Goal: Information Seeking & Learning: Learn about a topic

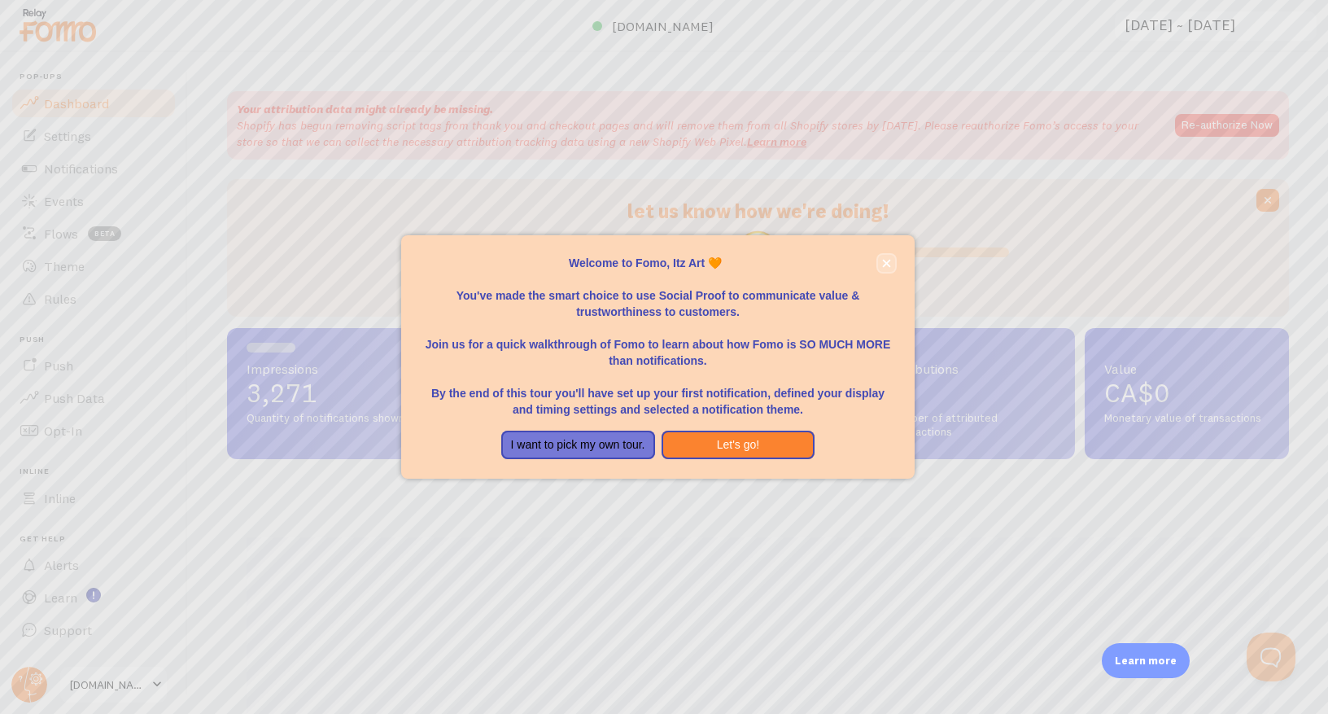
click at [884, 261] on icon "close," at bounding box center [886, 263] width 9 height 9
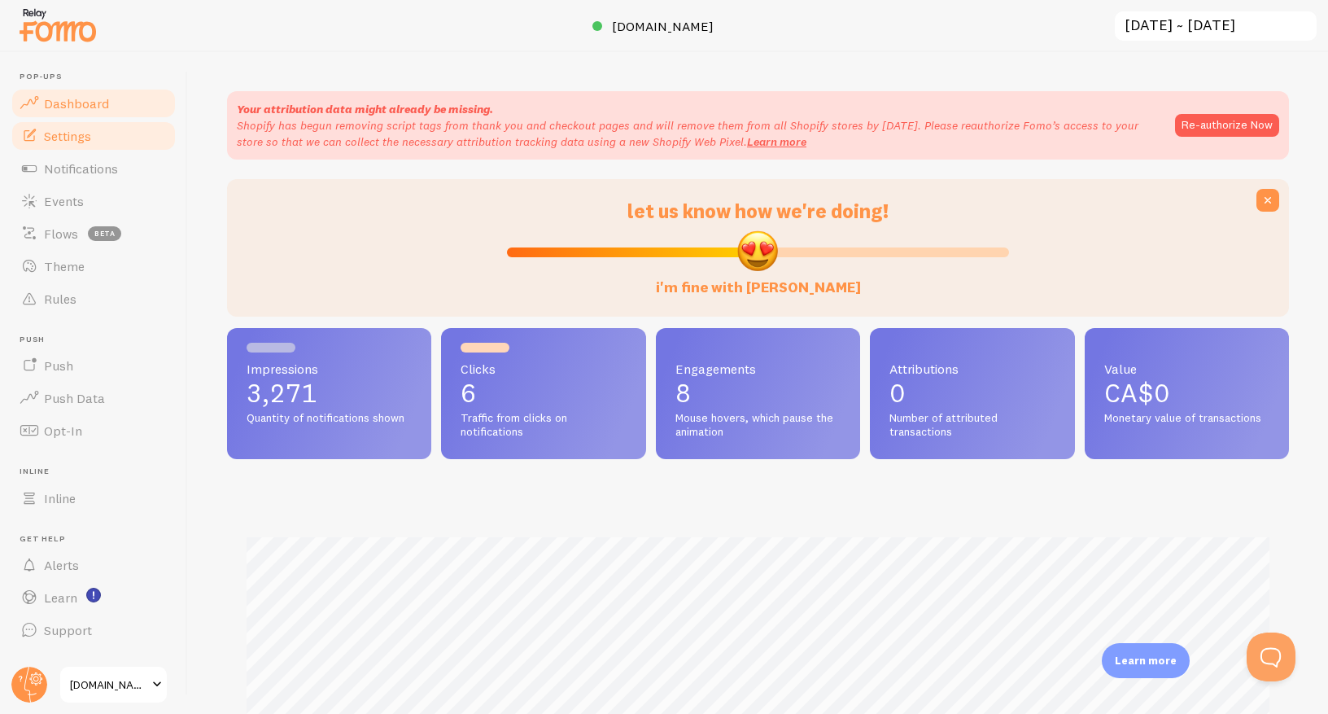
click at [87, 142] on span "Settings" at bounding box center [67, 136] width 47 height 16
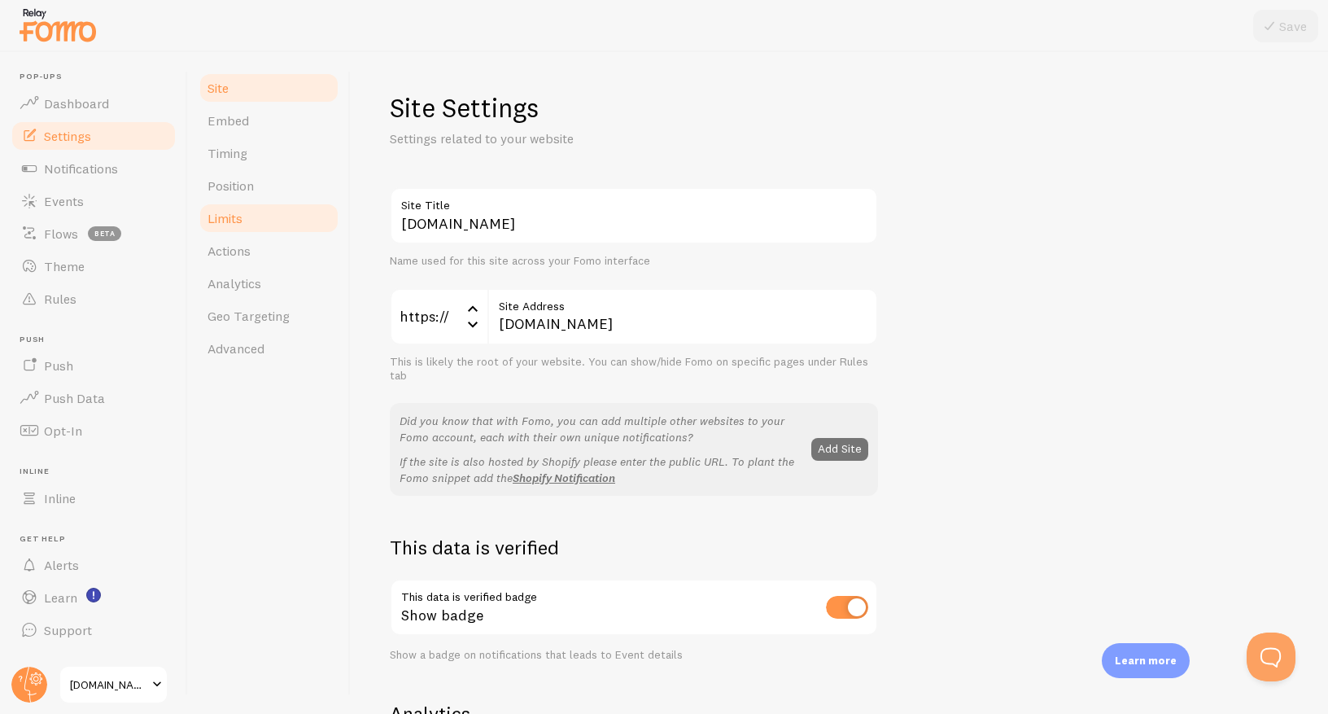
click at [243, 213] on span "Limits" at bounding box center [225, 218] width 35 height 16
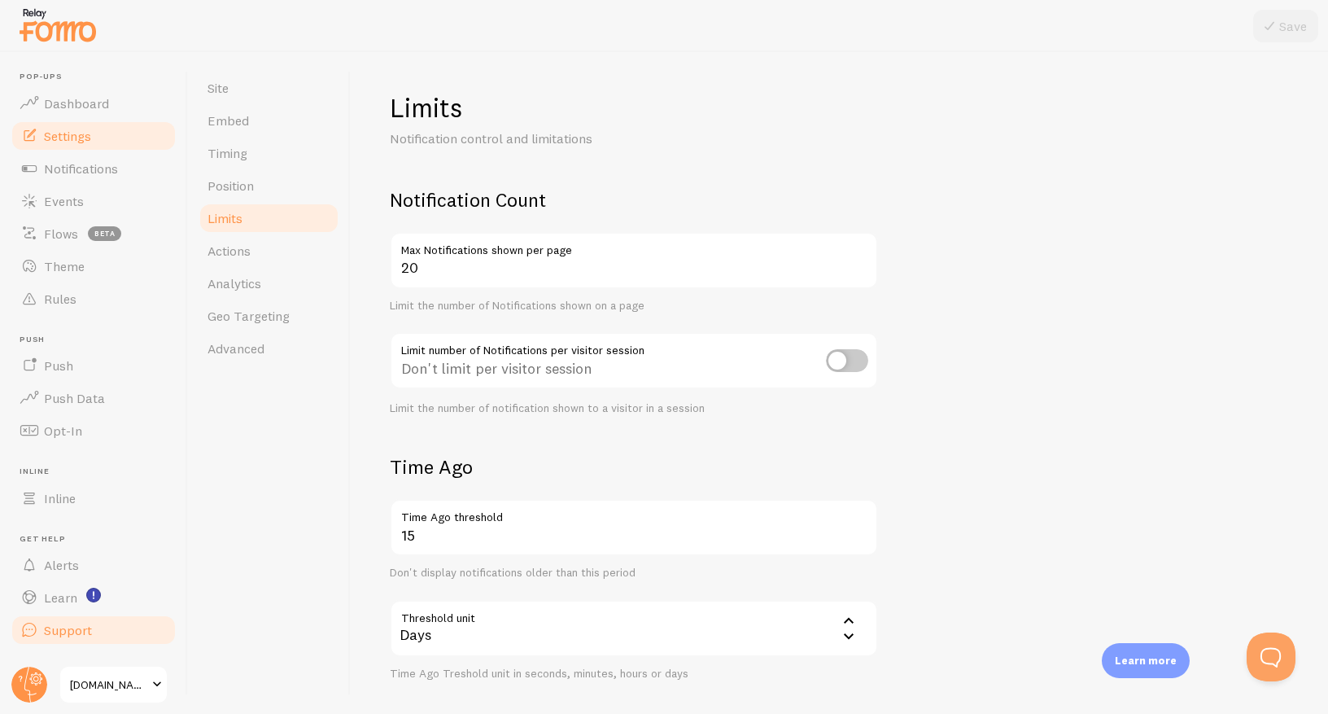
click at [57, 626] on span "Support" at bounding box center [68, 630] width 48 height 16
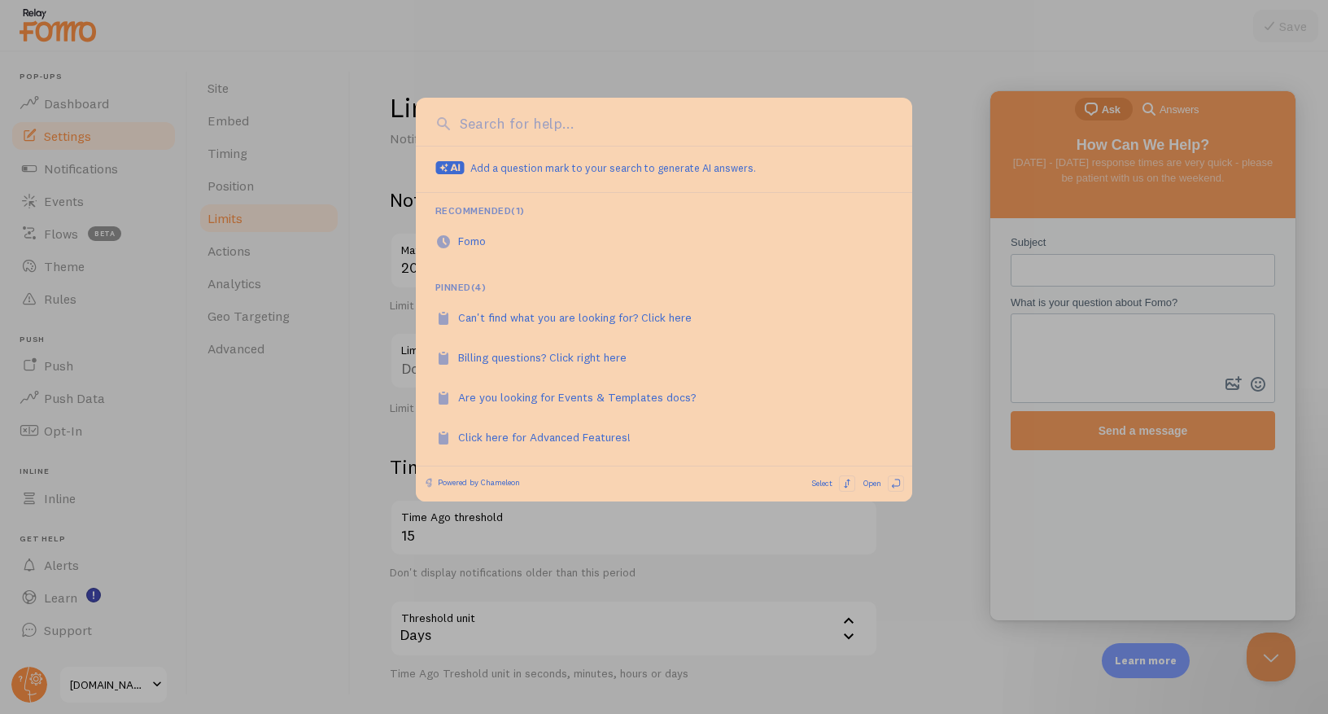
click at [300, 385] on div at bounding box center [664, 357] width 1328 height 714
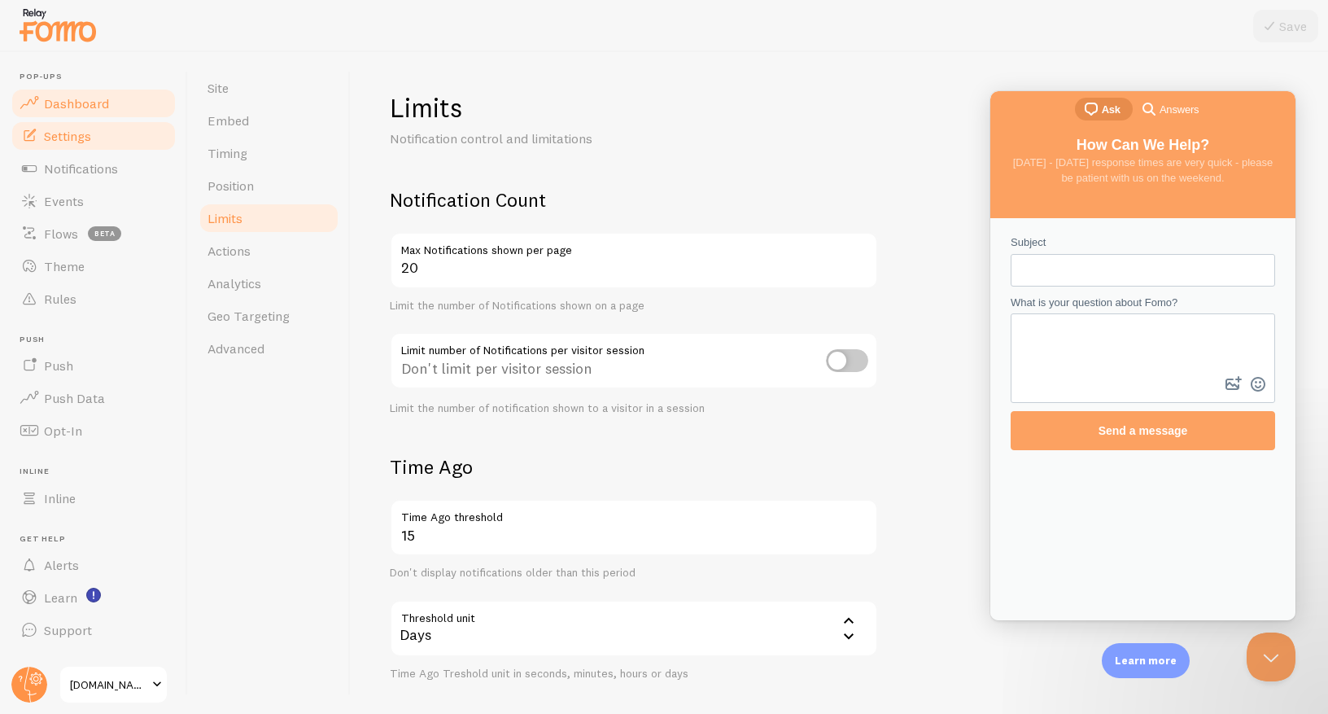
click at [59, 101] on span "Dashboard" at bounding box center [76, 103] width 65 height 16
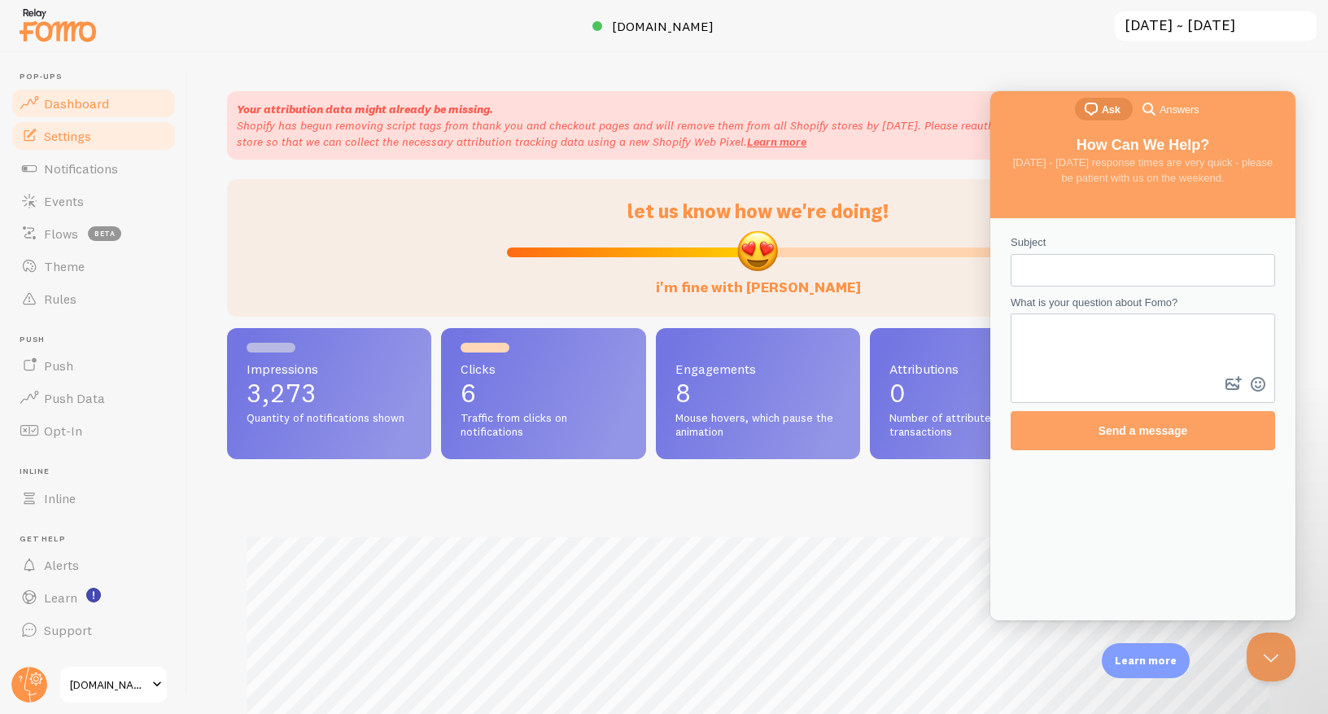
scroll to position [427, 1062]
click at [1273, 642] on button "Close Beacon popover" at bounding box center [1268, 653] width 49 height 49
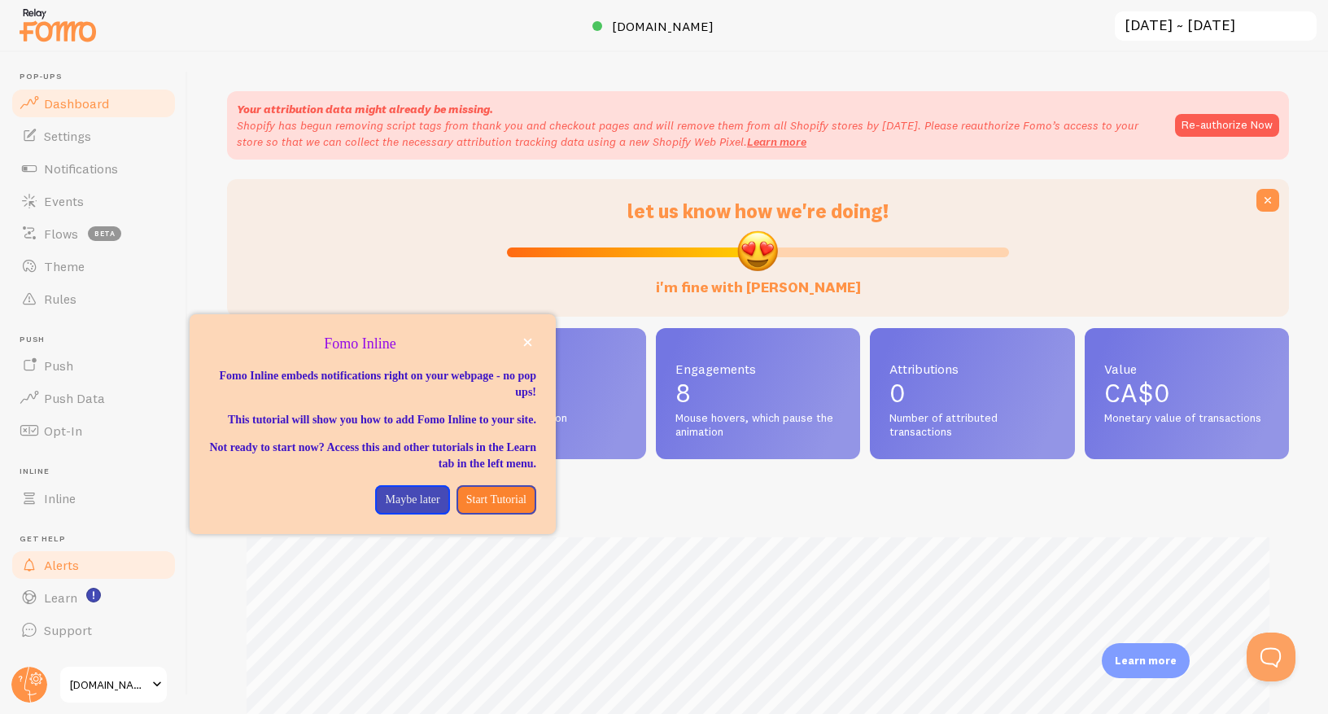
click at [71, 563] on span "Alerts" at bounding box center [61, 565] width 35 height 16
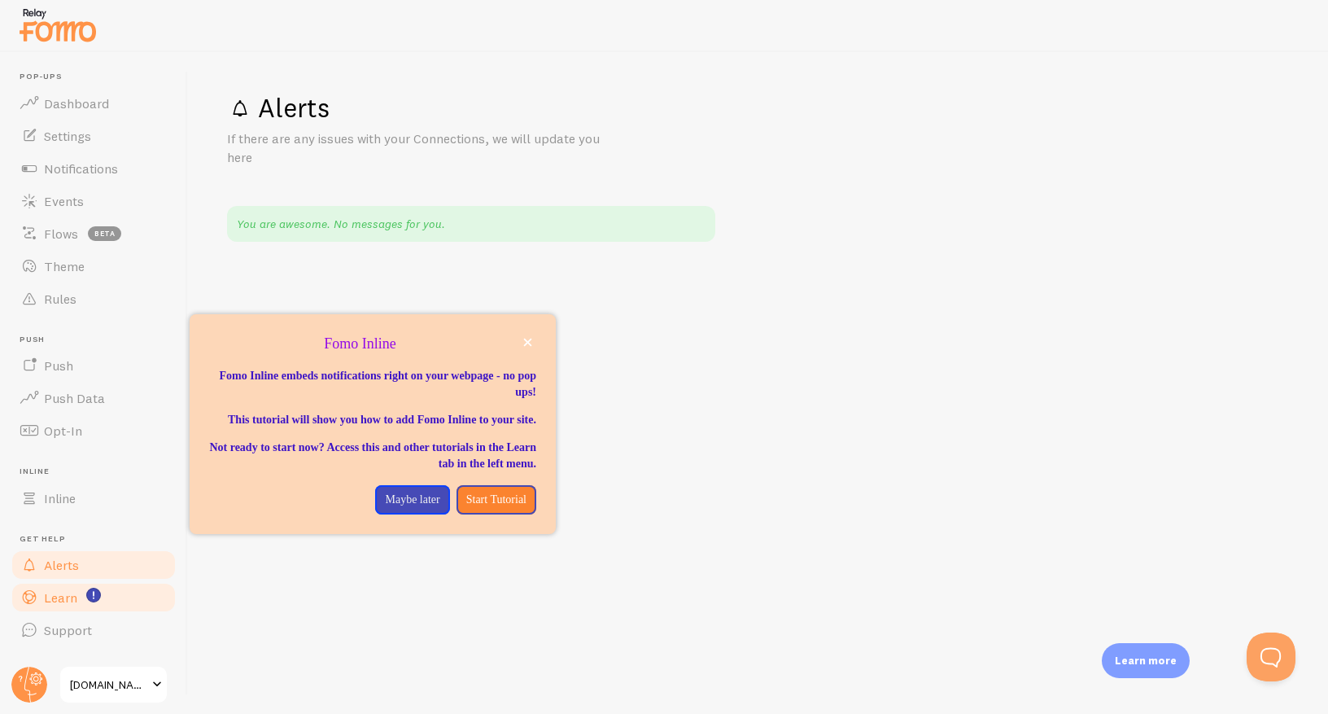
click at [68, 600] on span "Learn" at bounding box center [60, 597] width 33 height 16
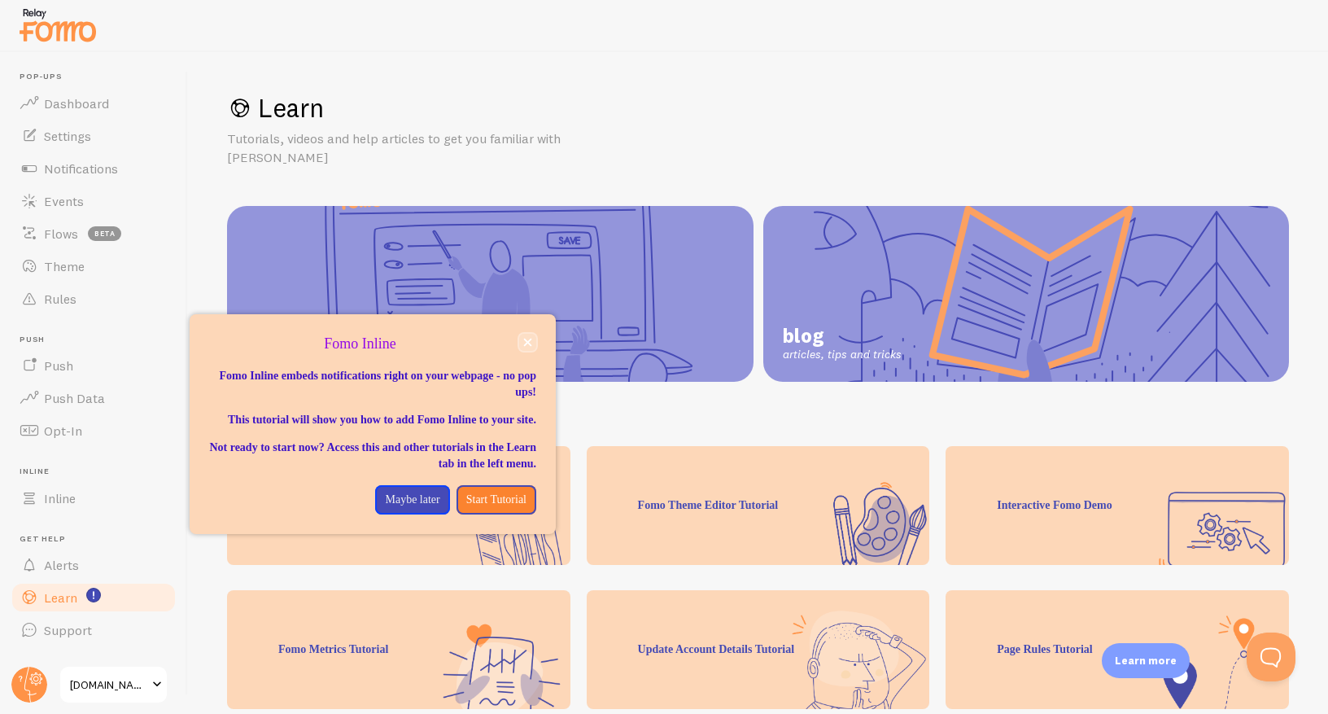
click at [529, 341] on icon "close," at bounding box center [528, 343] width 8 height 8
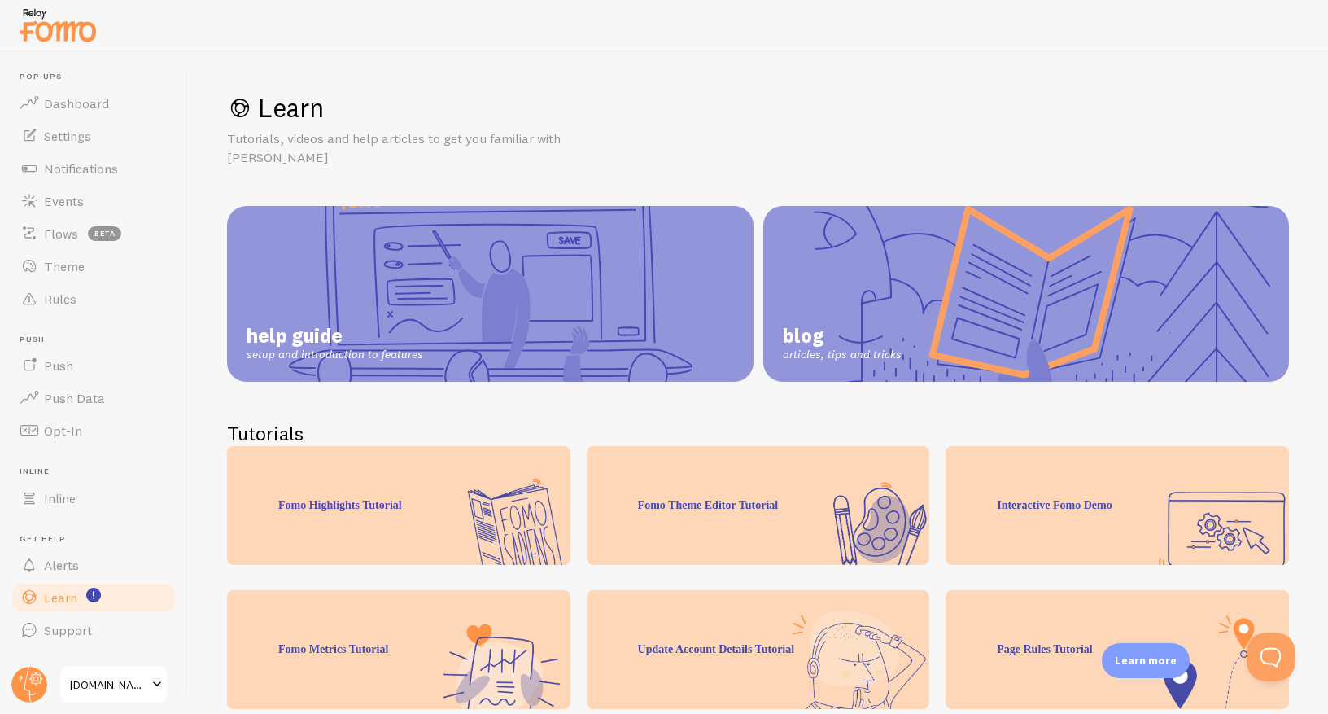
click at [125, 689] on span "ItzArt.ca" at bounding box center [108, 685] width 77 height 20
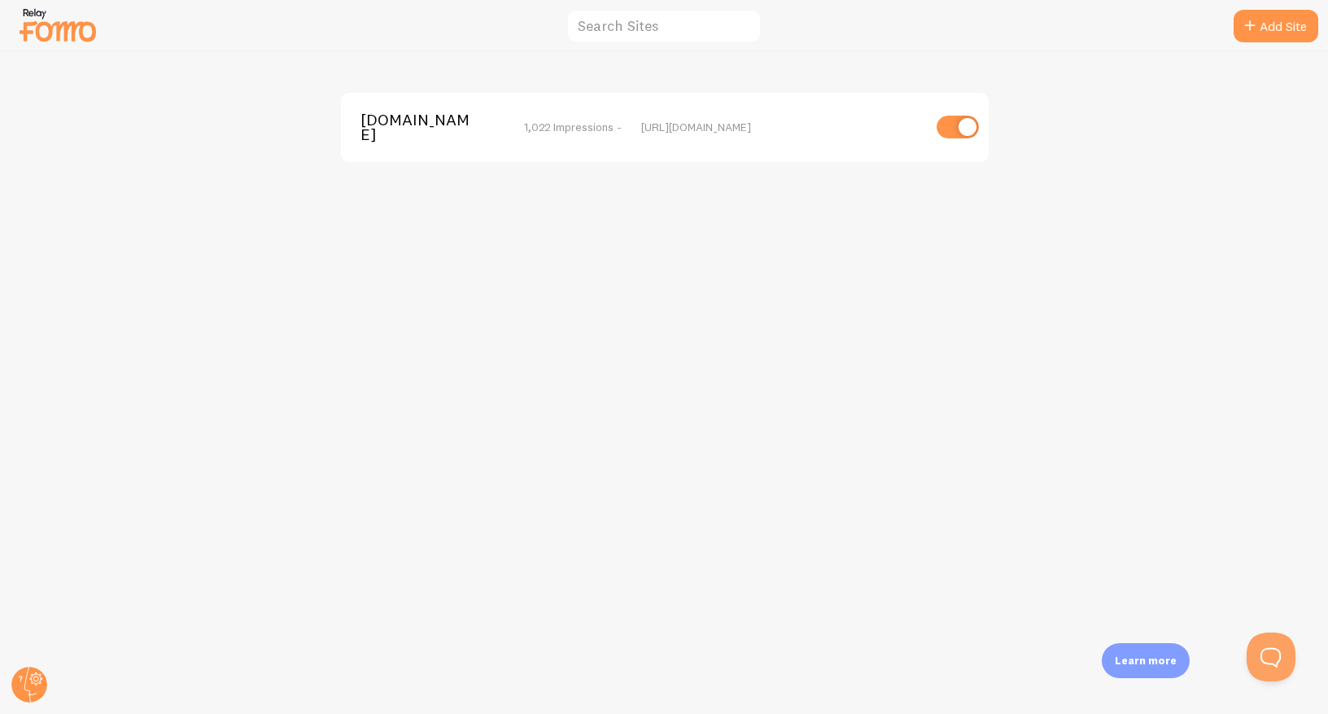
click at [383, 126] on span "ItzArt.ca" at bounding box center [426, 127] width 131 height 30
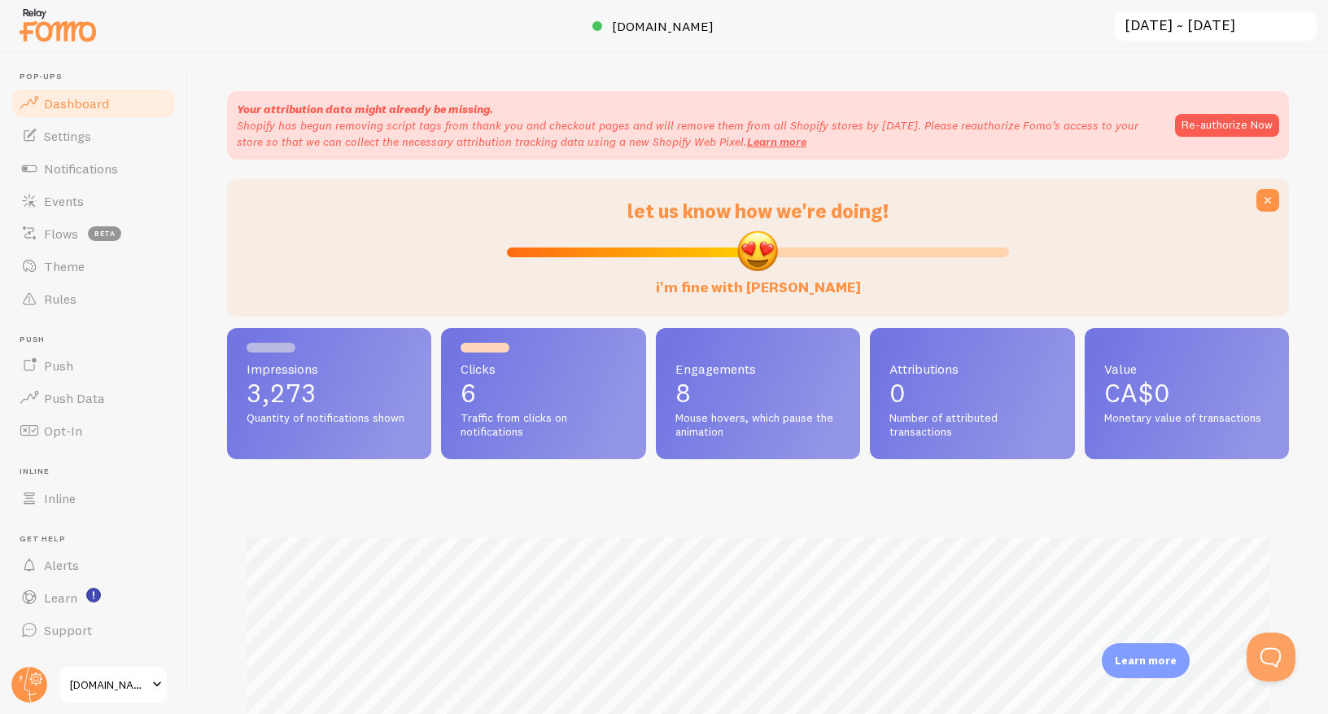
scroll to position [427, 1062]
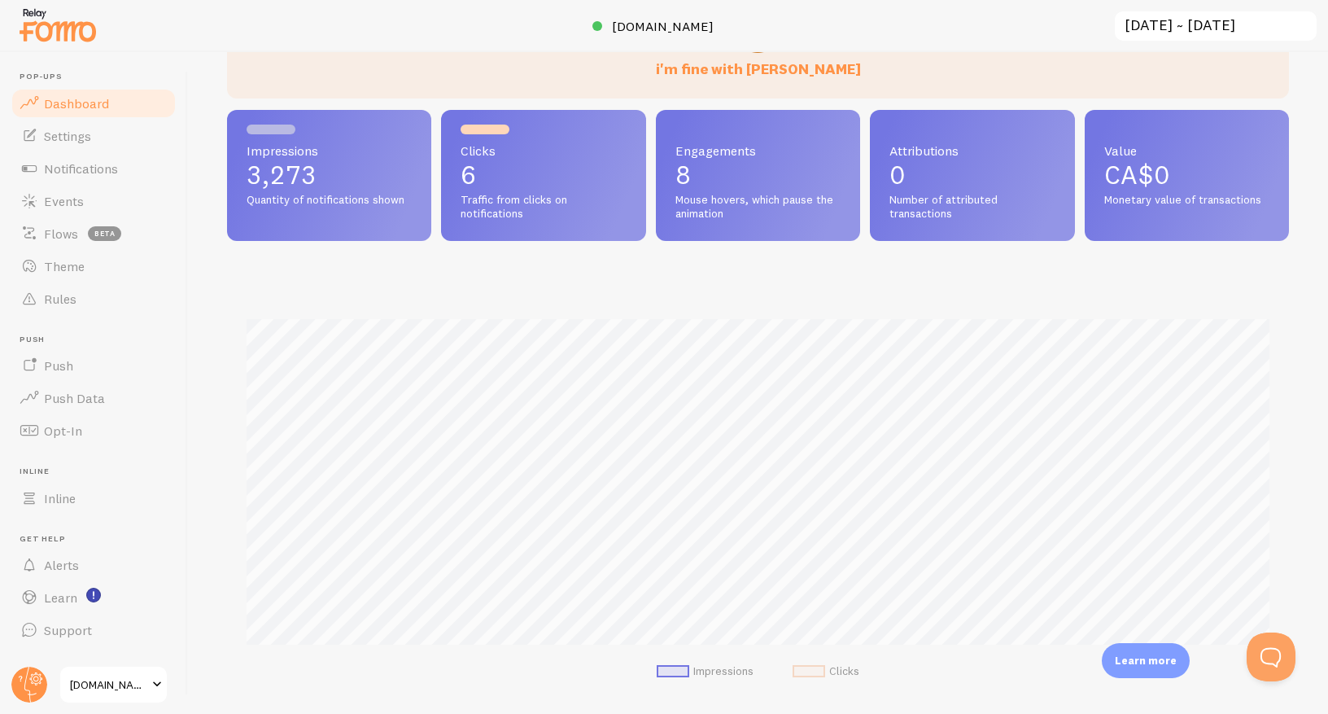
click at [305, 173] on p "3,273" at bounding box center [329, 175] width 165 height 26
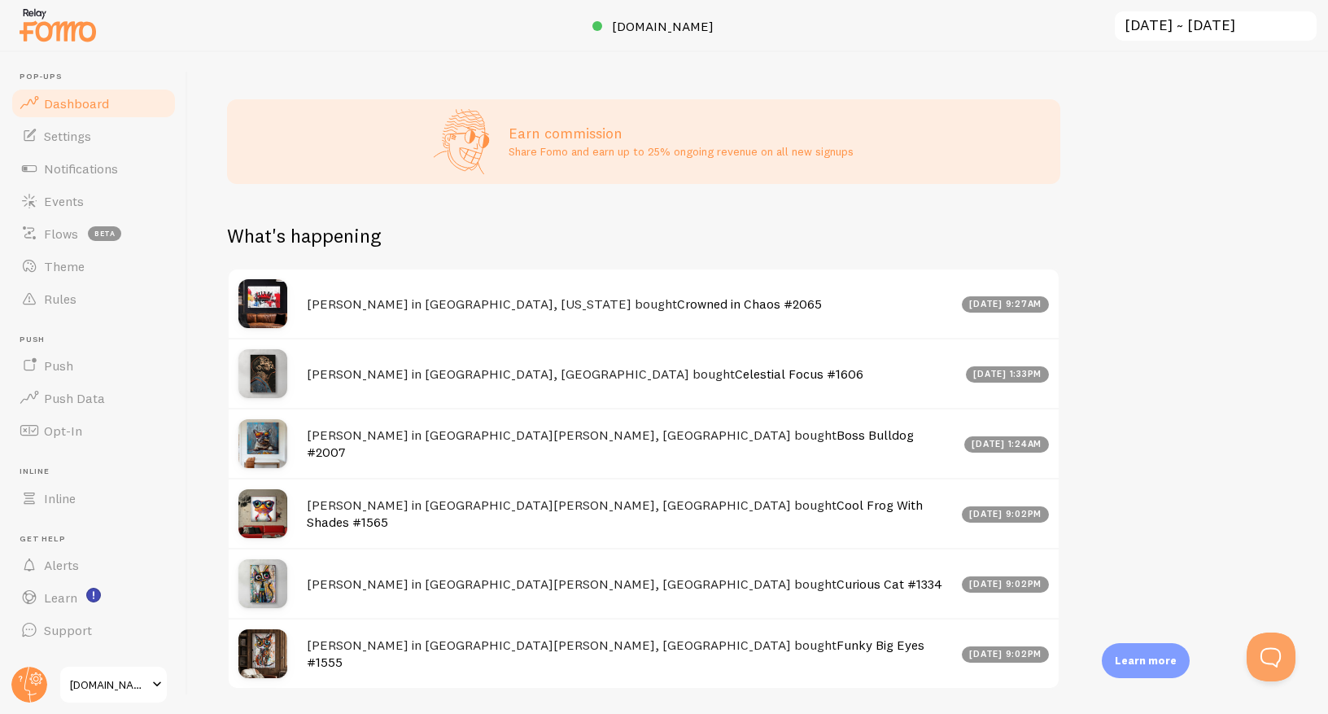
scroll to position [919, 0]
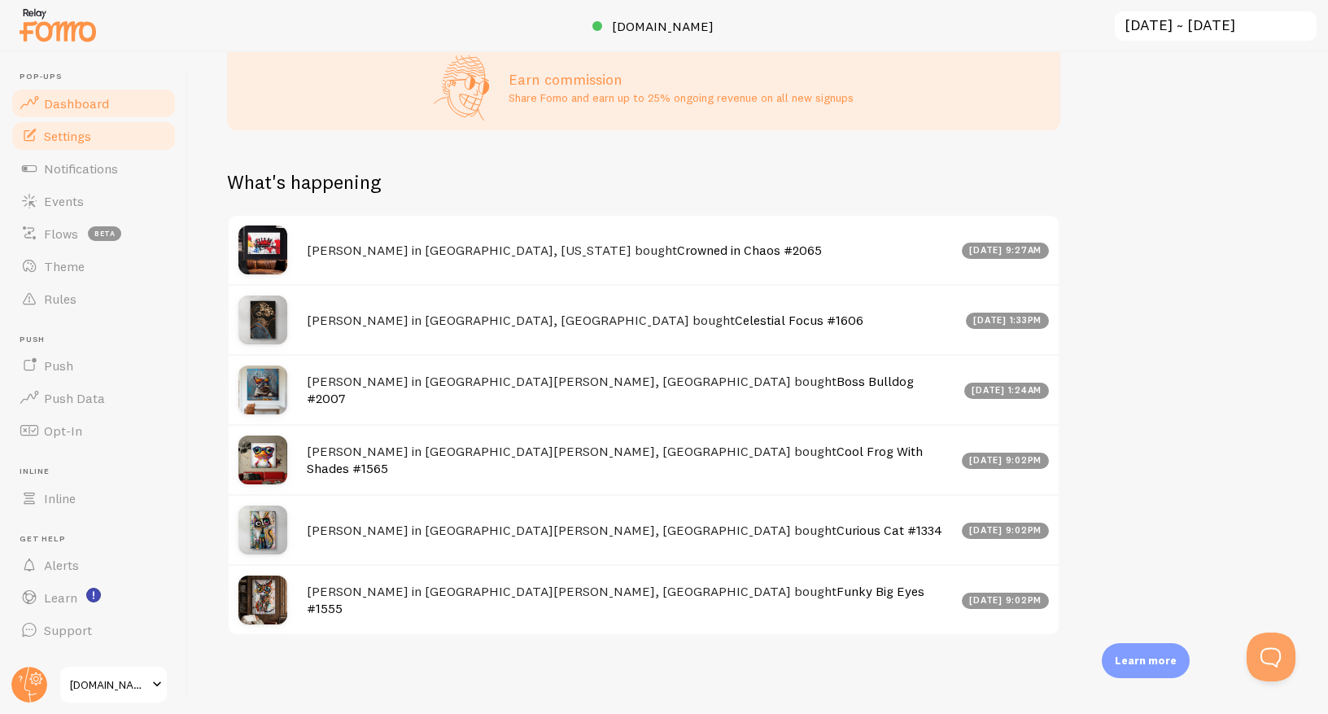
click at [59, 136] on span "Settings" at bounding box center [67, 136] width 47 height 16
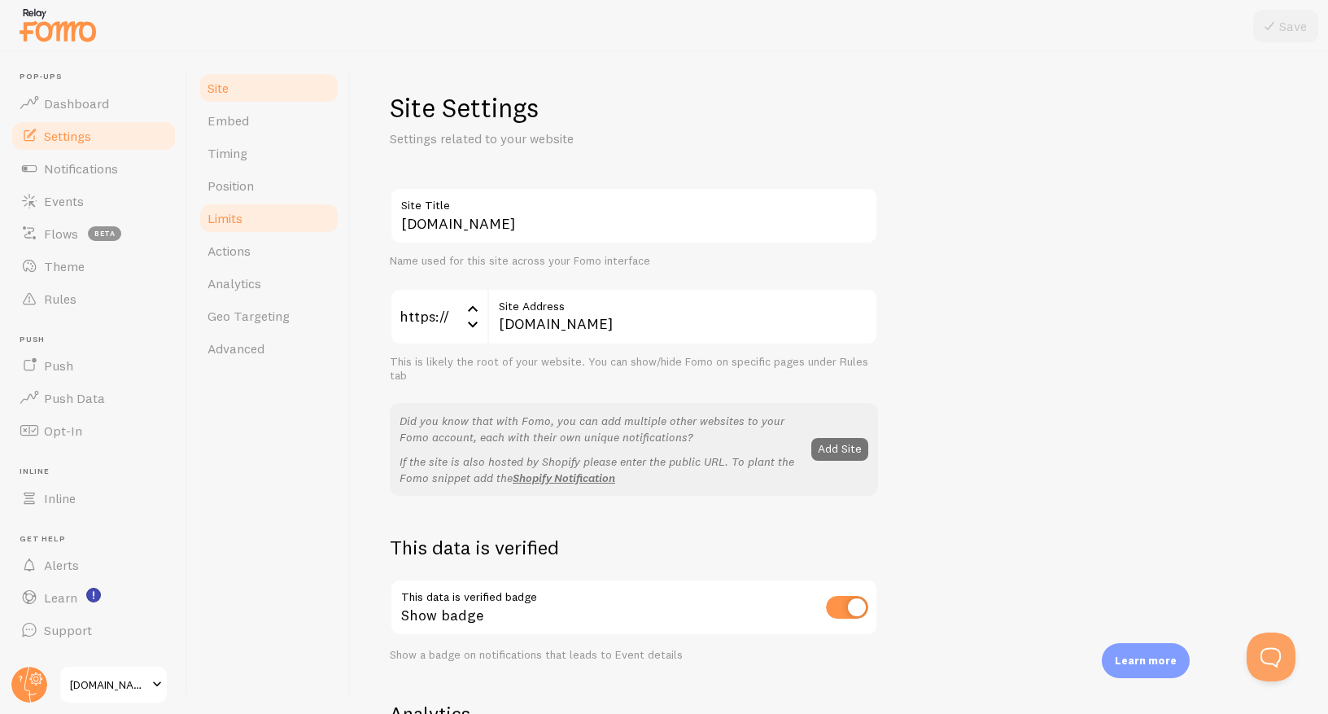
click at [230, 212] on span "Limits" at bounding box center [225, 218] width 35 height 16
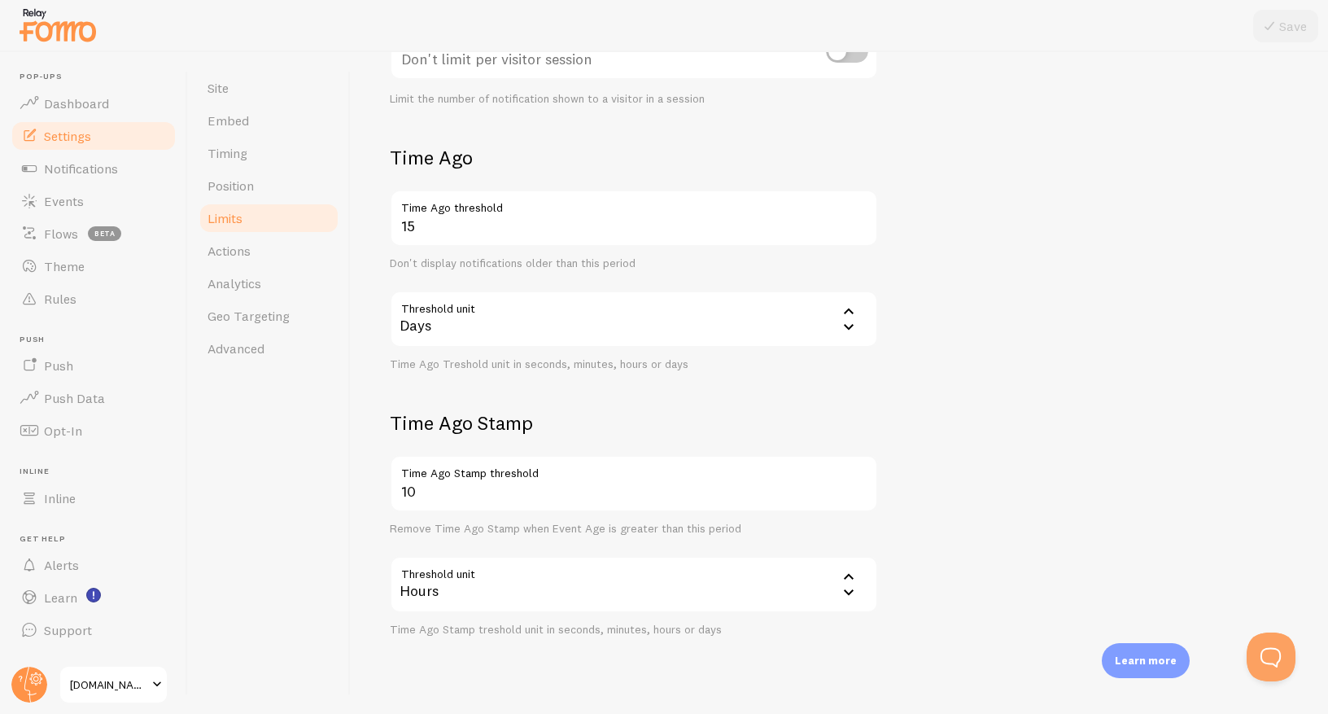
scroll to position [341, 0]
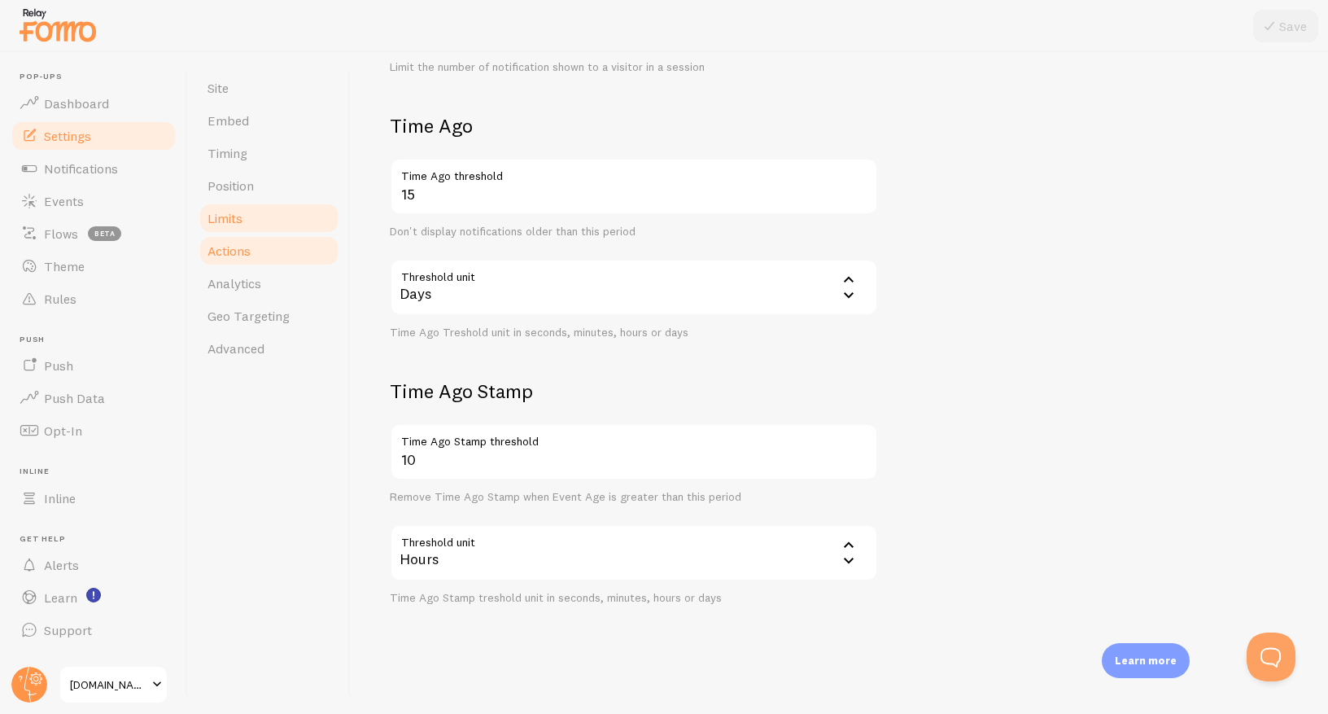
click at [241, 248] on span "Actions" at bounding box center [229, 251] width 43 height 16
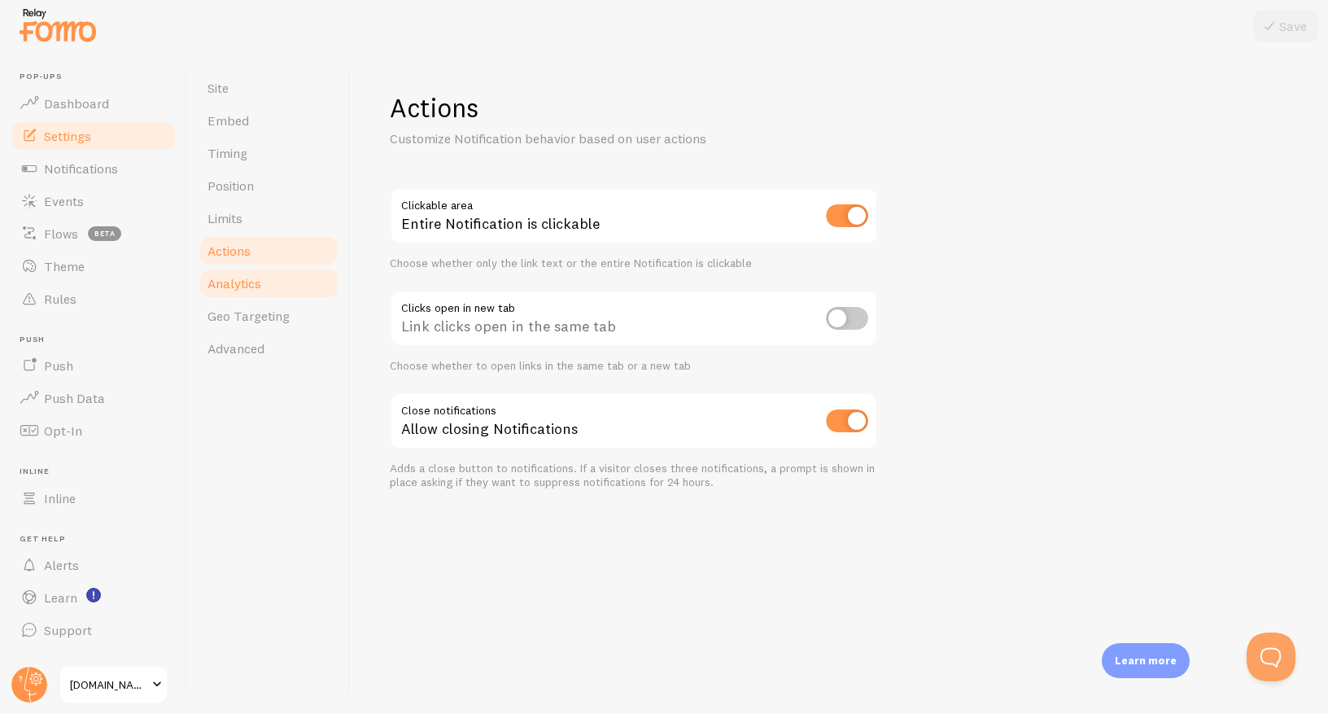
click at [243, 287] on span "Analytics" at bounding box center [235, 283] width 54 height 16
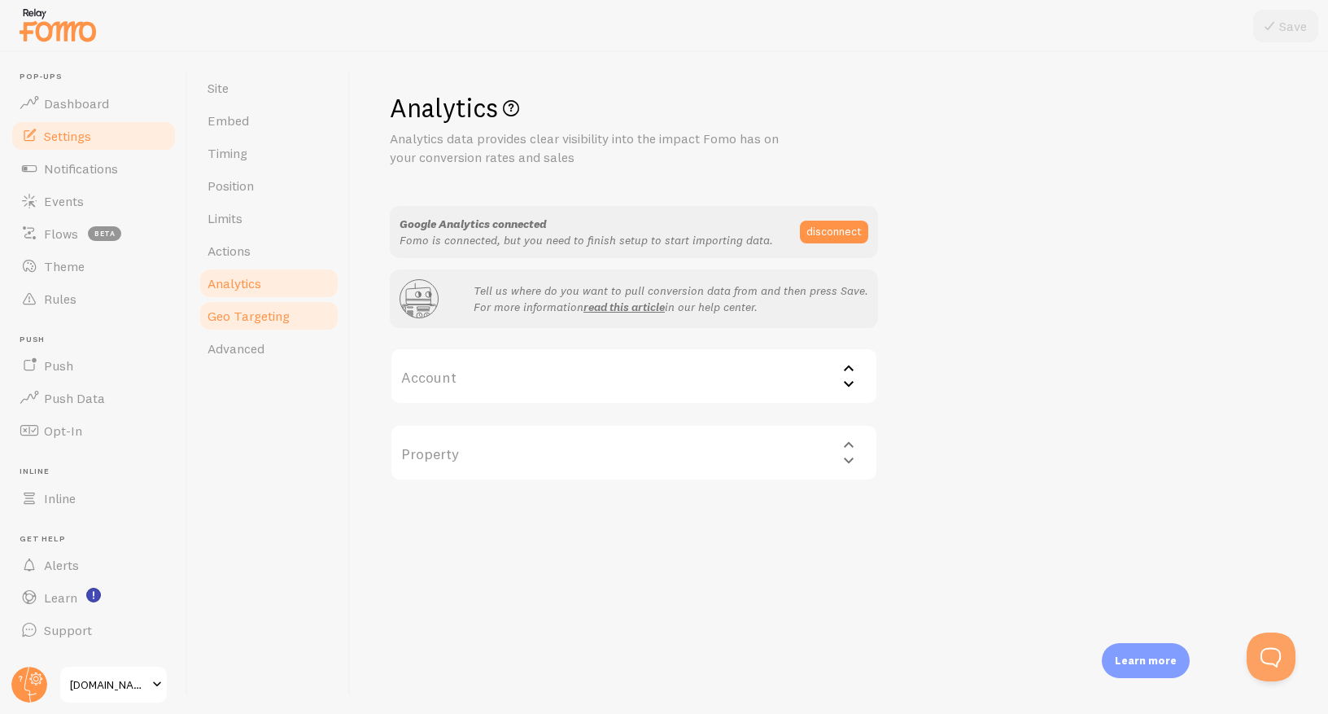
click at [245, 312] on span "Geo Targeting" at bounding box center [249, 316] width 82 height 16
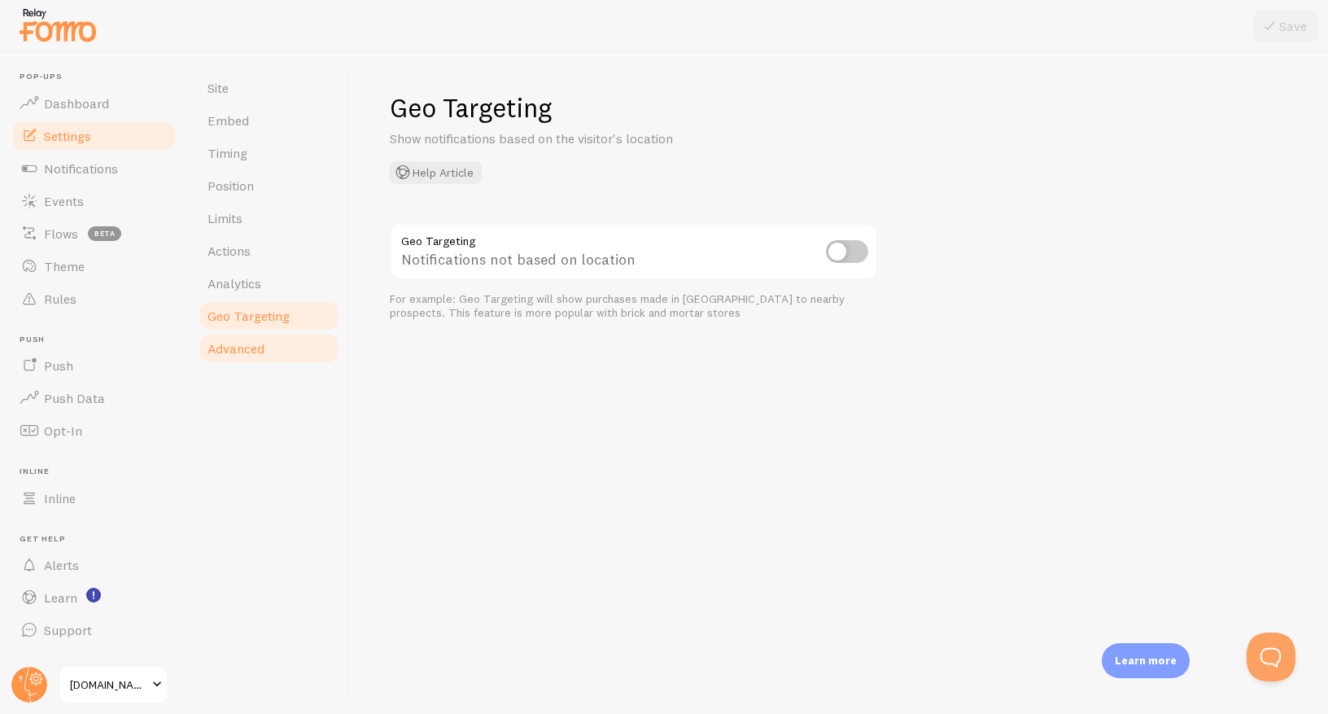
click at [245, 348] on span "Advanced" at bounding box center [236, 348] width 57 height 16
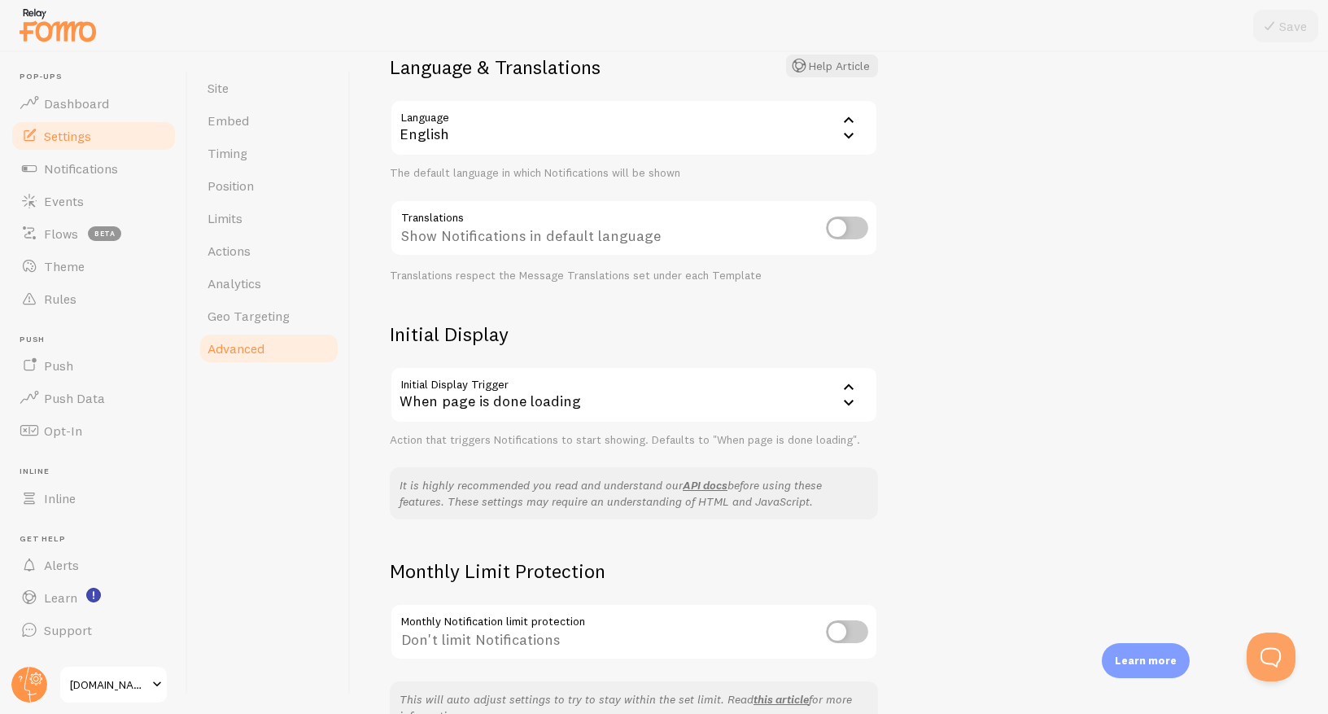
scroll to position [230, 0]
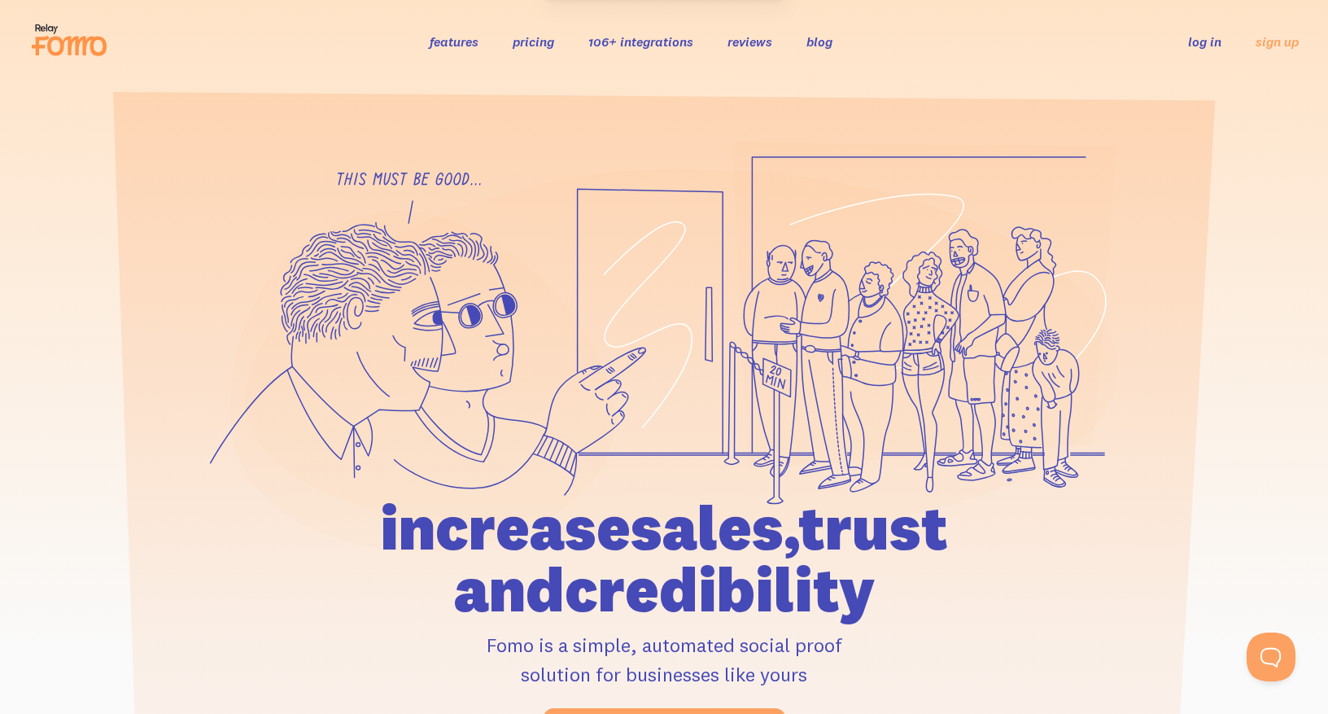
click at [544, 39] on link "pricing" at bounding box center [534, 41] width 42 height 16
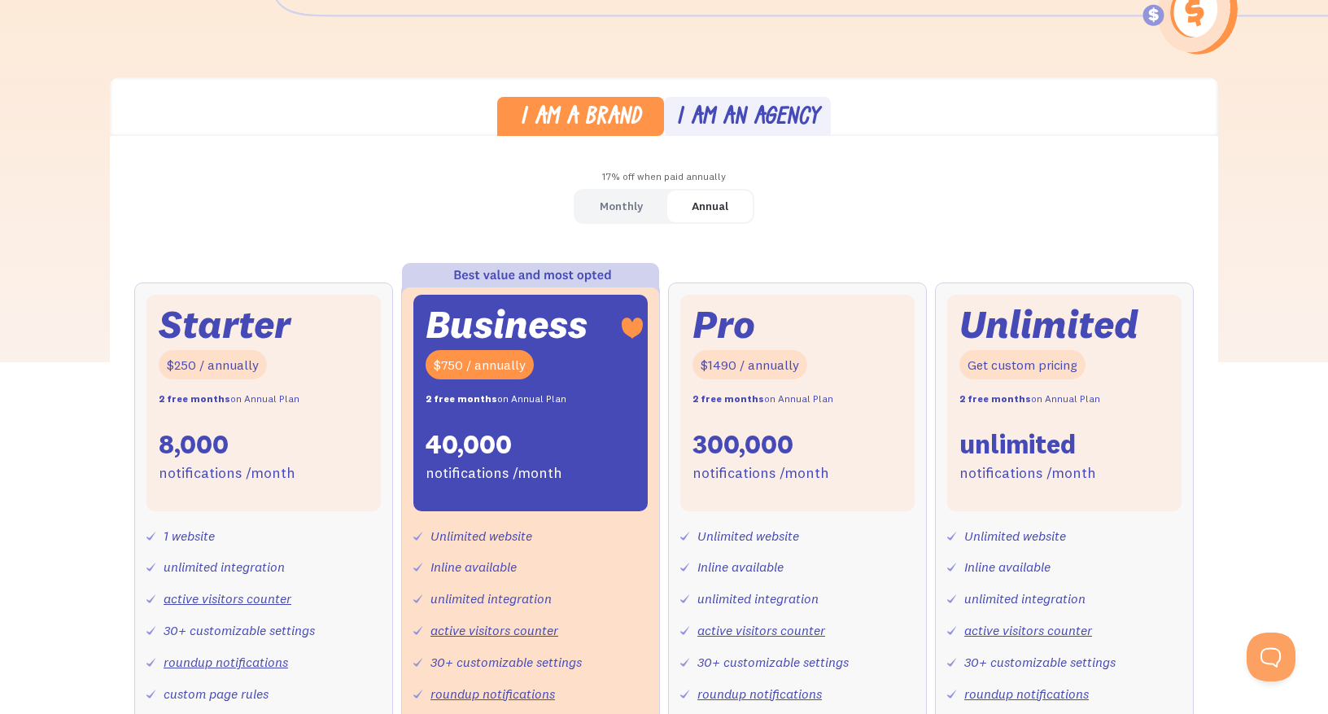
scroll to position [380, 0]
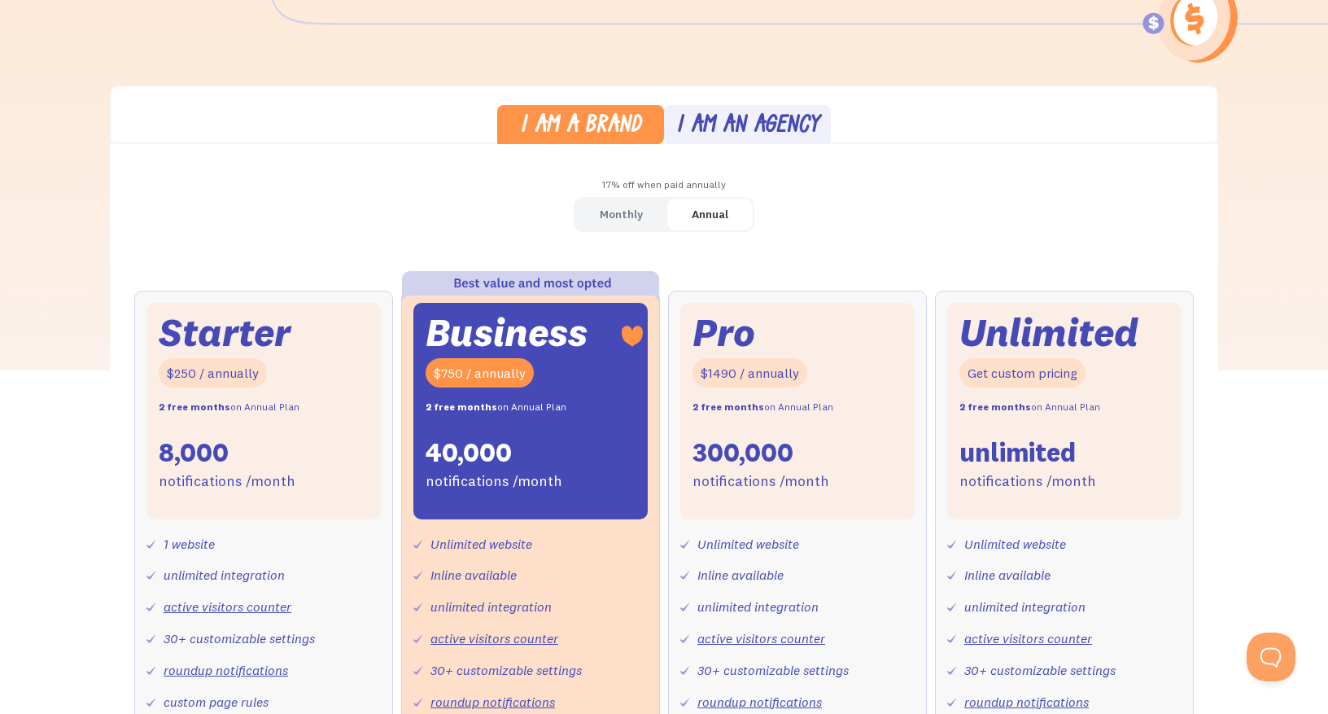
click at [637, 217] on div "Monthly" at bounding box center [621, 215] width 43 height 24
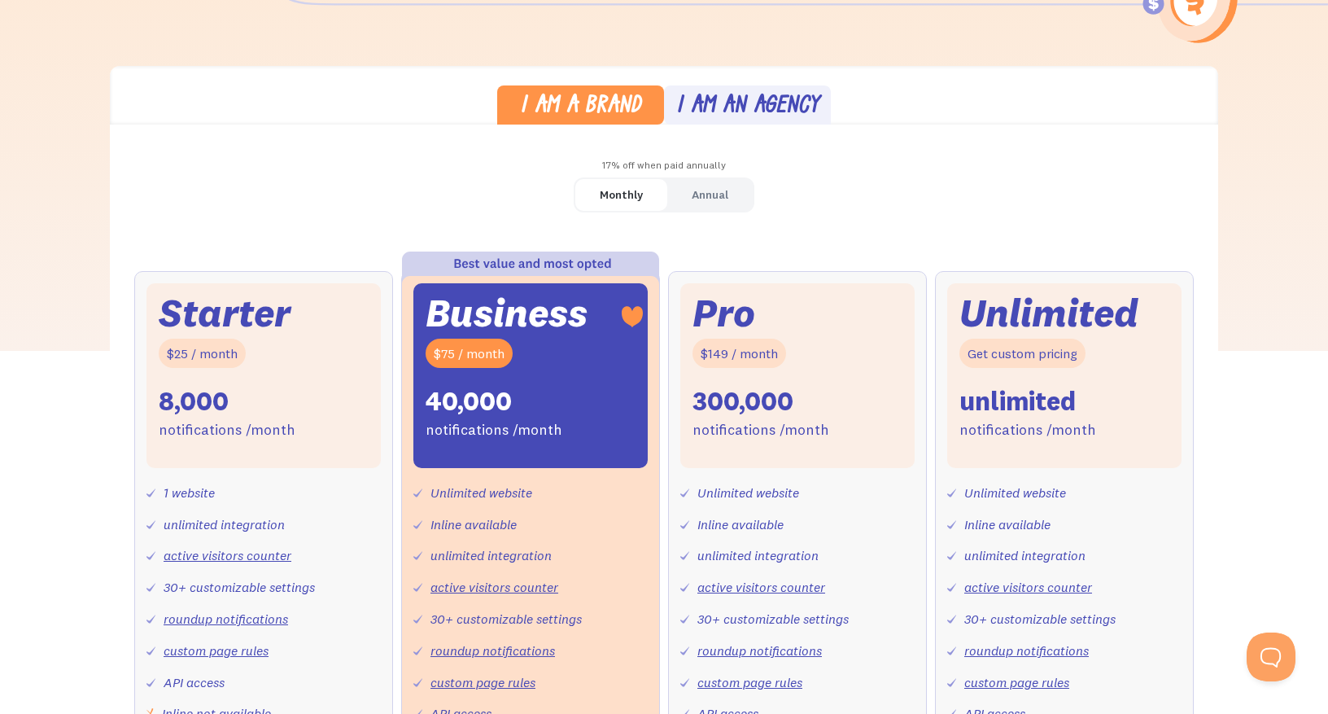
scroll to position [400, 0]
click at [623, 188] on div "Monthly" at bounding box center [621, 194] width 43 height 24
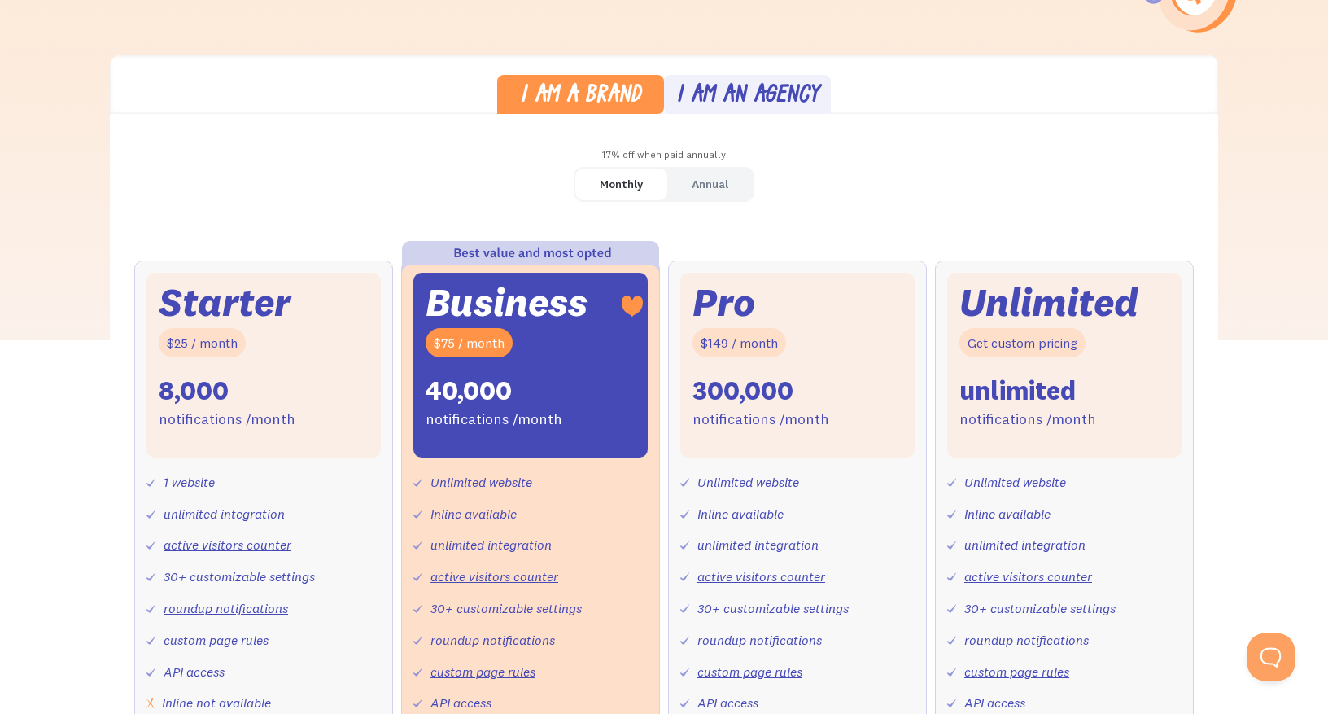
scroll to position [409, 0]
click at [710, 191] on div "Annual" at bounding box center [710, 185] width 37 height 24
